Goal: Navigation & Orientation: Understand site structure

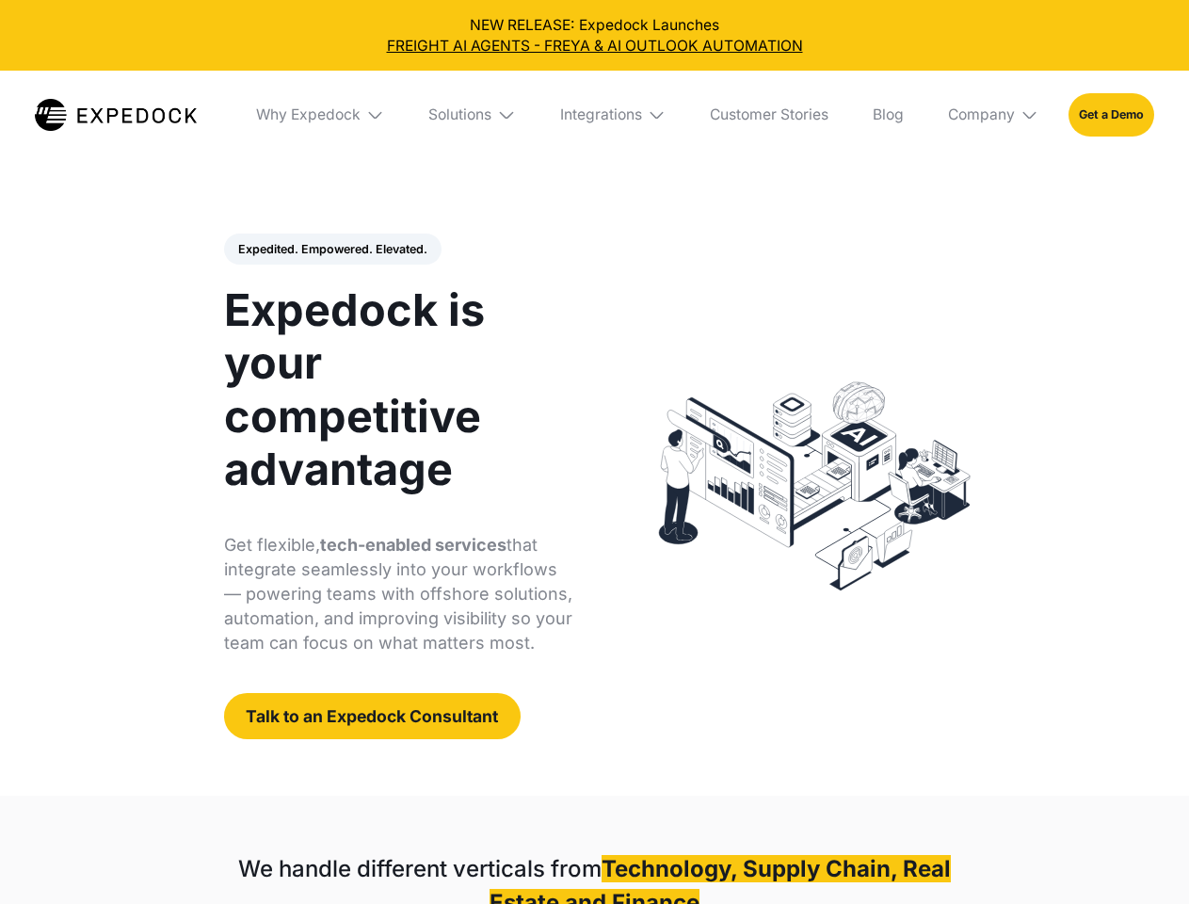
select select
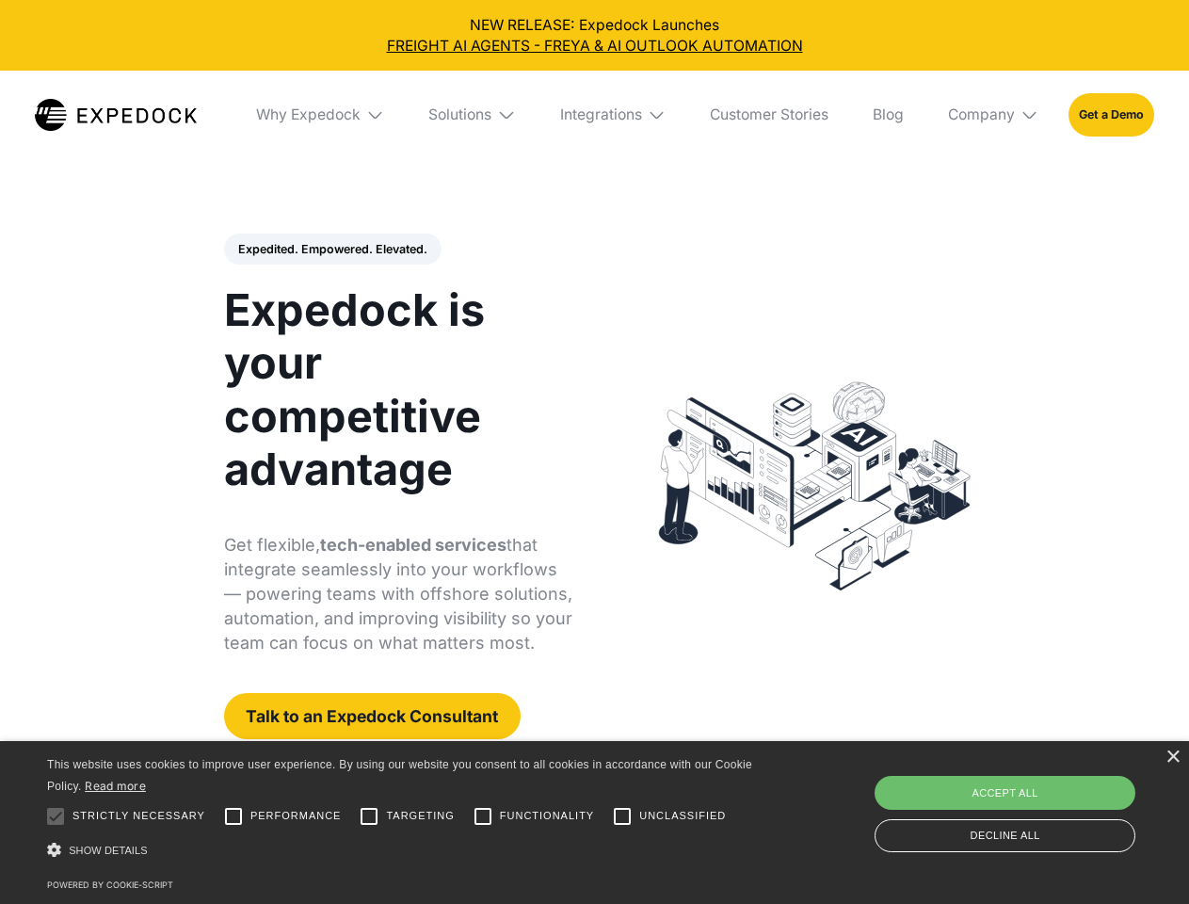
click at [594, 115] on div "Integrations" at bounding box center [601, 114] width 82 height 19
click at [321, 115] on div "Why Expedock" at bounding box center [308, 114] width 105 height 19
click at [474, 115] on div "Solutions" at bounding box center [459, 114] width 63 height 19
click at [614, 115] on div "Integrations" at bounding box center [585, 114] width 82 height 19
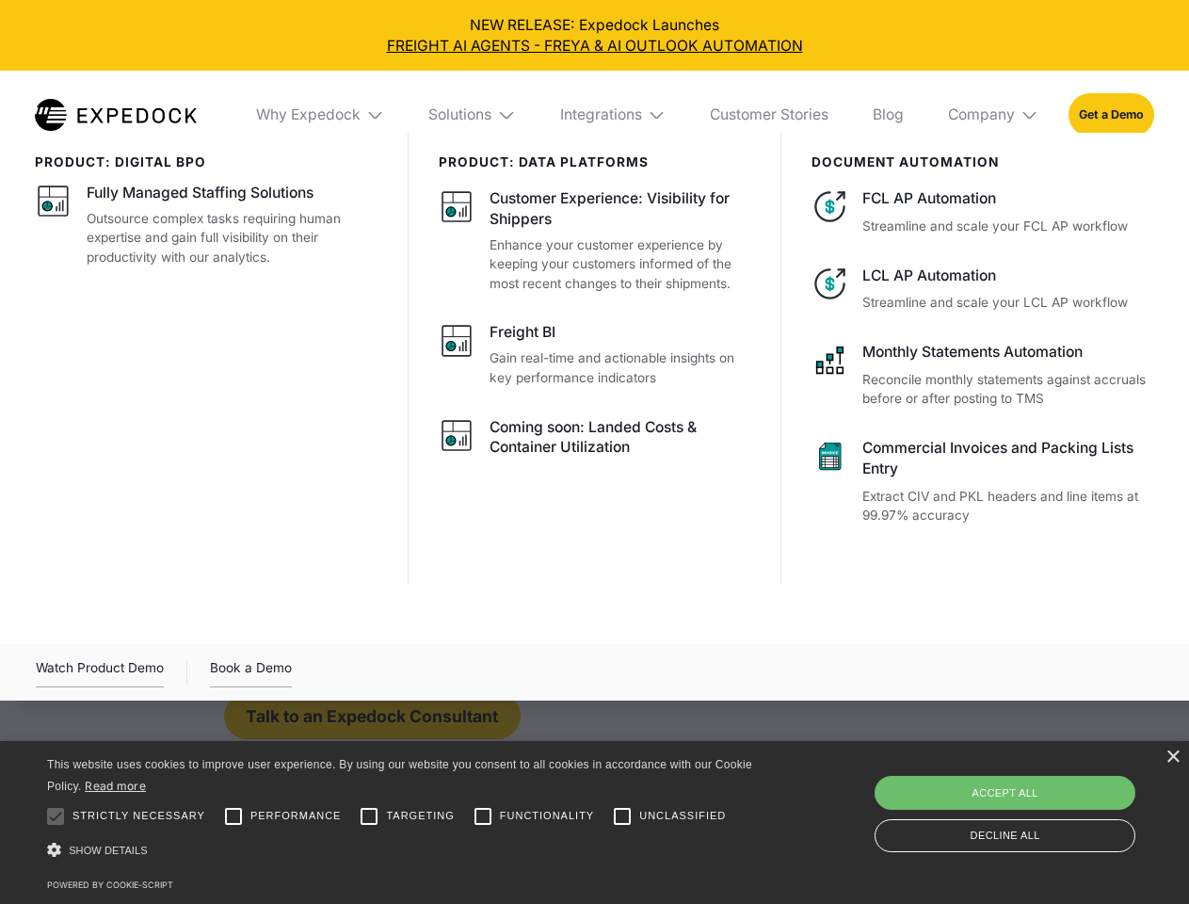
click at [994, 115] on div "Company" at bounding box center [981, 114] width 67 height 19
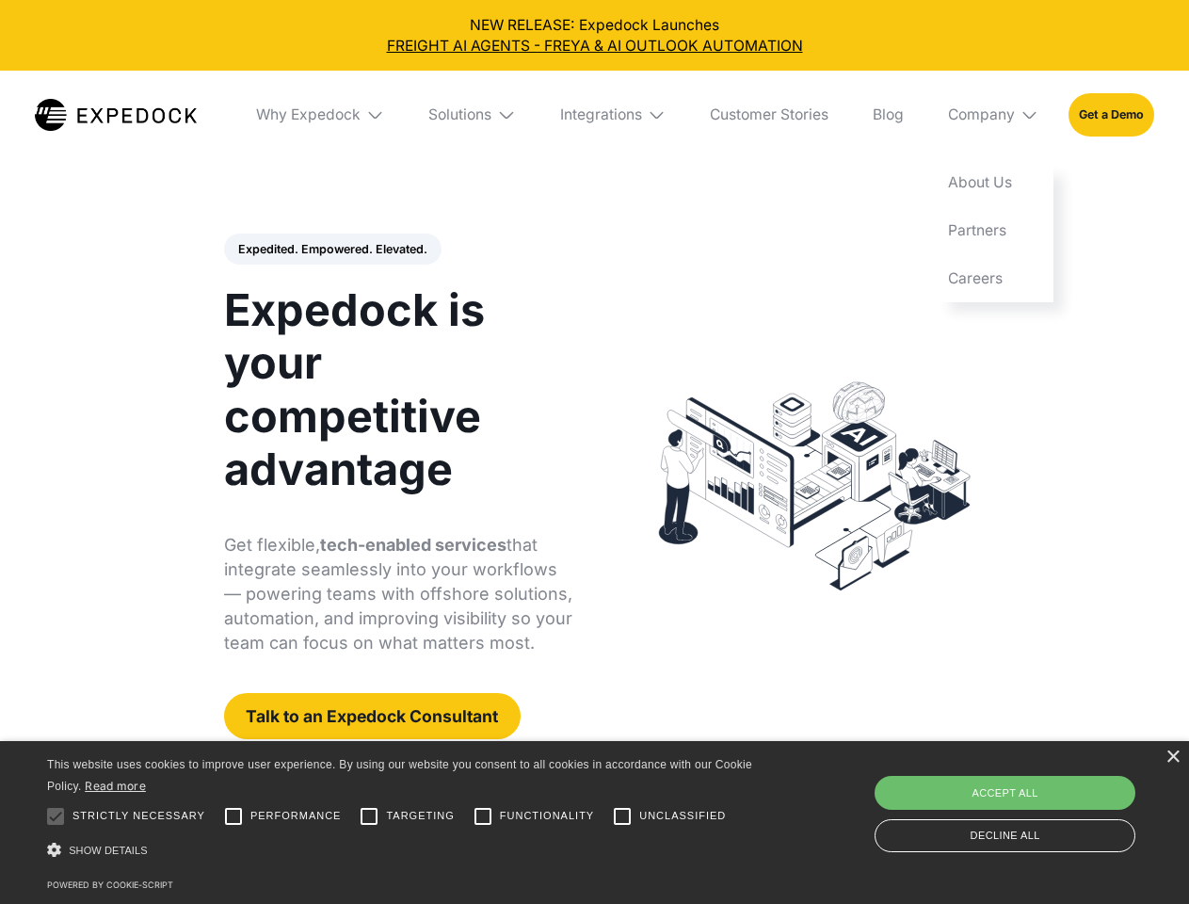
click at [331, 250] on div "Expedited. Empowered. Elevated. Automate Freight Document Extraction at 99.97% …" at bounding box center [398, 487] width 349 height 507
click at [56, 816] on div at bounding box center [56, 817] width 38 height 38
click at [234, 816] on input "Performance" at bounding box center [234, 817] width 38 height 38
checkbox input "true"
click at [369, 816] on input "Targeting" at bounding box center [369, 817] width 38 height 38
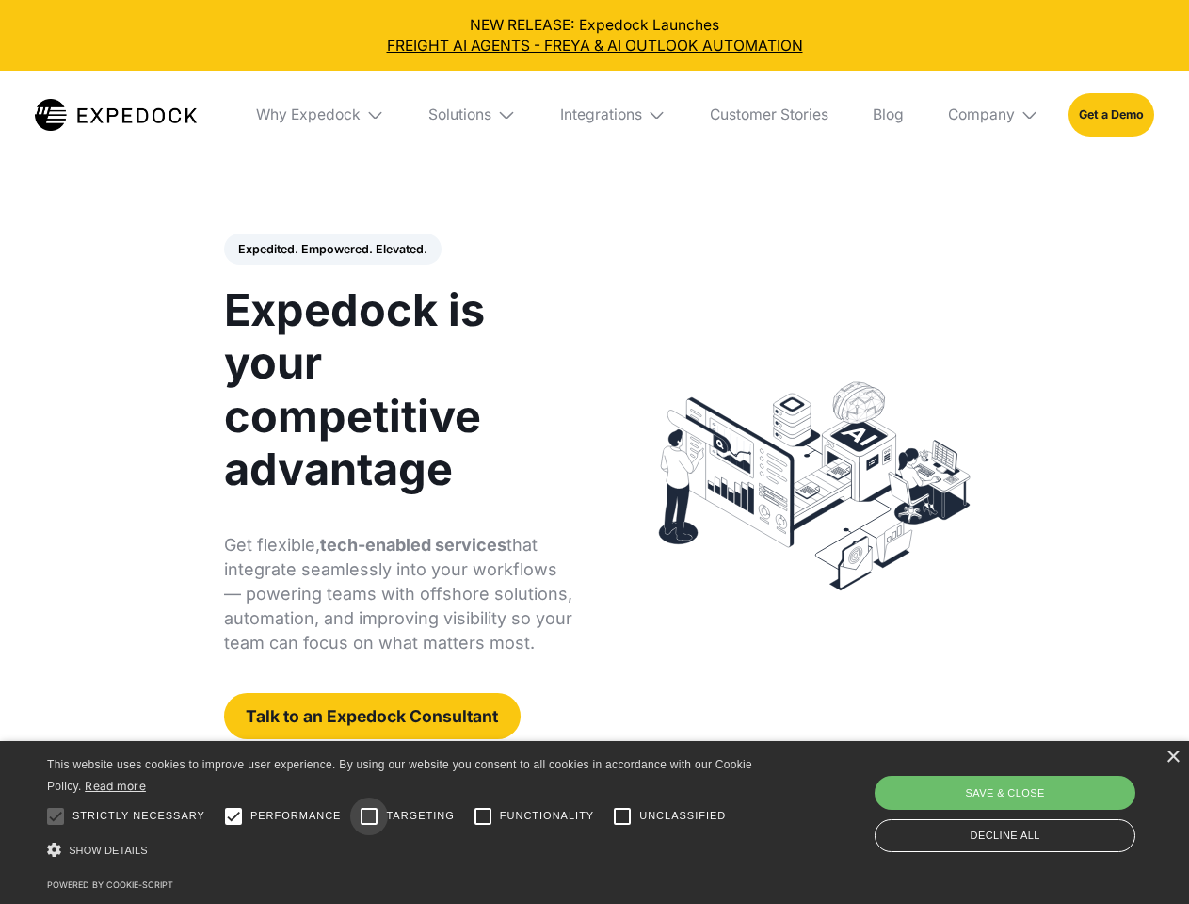
checkbox input "true"
click at [483, 816] on input "Functionality" at bounding box center [483, 817] width 38 height 38
checkbox input "true"
